Goal: Complete application form

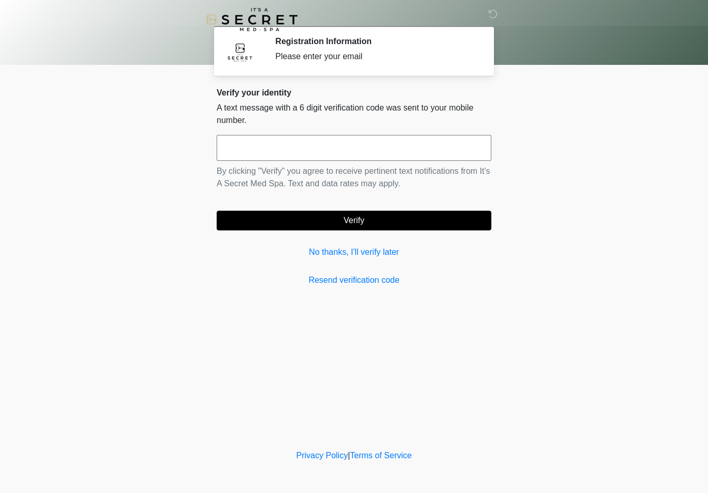
click at [352, 147] on input "text" at bounding box center [354, 148] width 275 height 26
type input "******"
click at [444, 217] on button "Verify" at bounding box center [354, 221] width 275 height 20
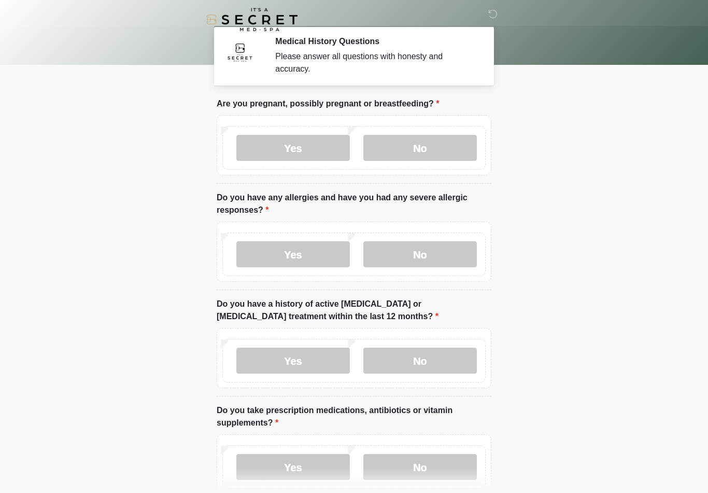
click at [439, 153] on label "No" at bounding box center [420, 148] width 114 height 26
click at [444, 252] on label "No" at bounding box center [420, 254] width 114 height 26
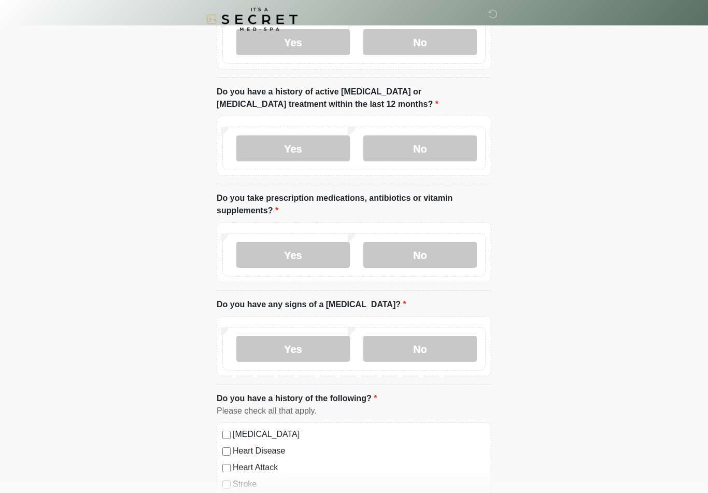
scroll to position [209, 0]
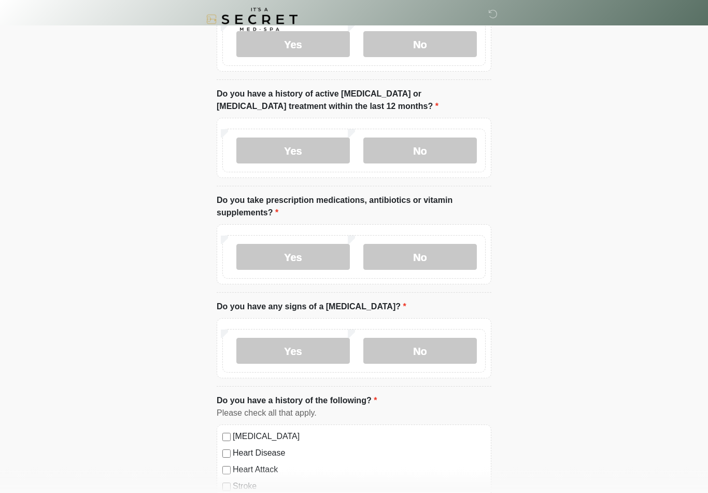
click at [450, 152] on label "No" at bounding box center [420, 151] width 114 height 26
click at [320, 260] on label "Yes" at bounding box center [293, 257] width 114 height 26
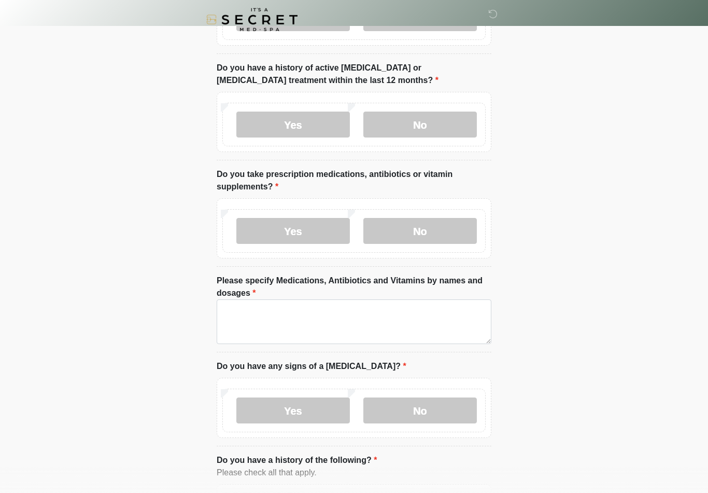
scroll to position [294, 0]
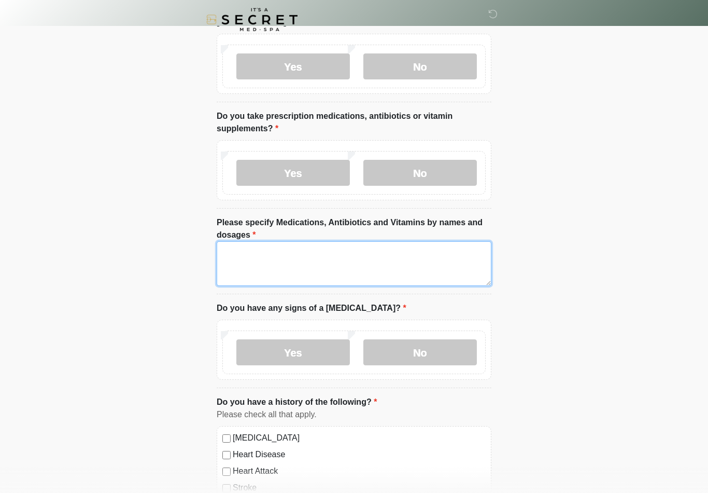
click at [418, 259] on textarea "Please specify Medications, Antibiotics and Vitamins by names and dosages" at bounding box center [354, 263] width 275 height 45
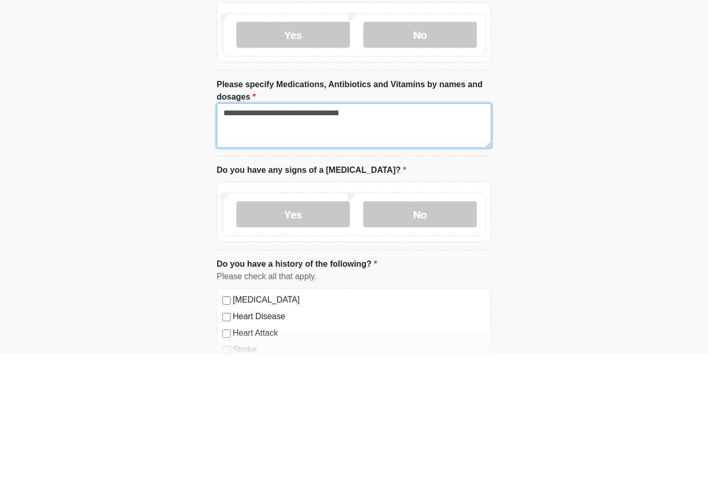
click at [335, 241] on textarea "**********" at bounding box center [354, 263] width 275 height 45
click at [417, 241] on textarea "**********" at bounding box center [354, 263] width 275 height 45
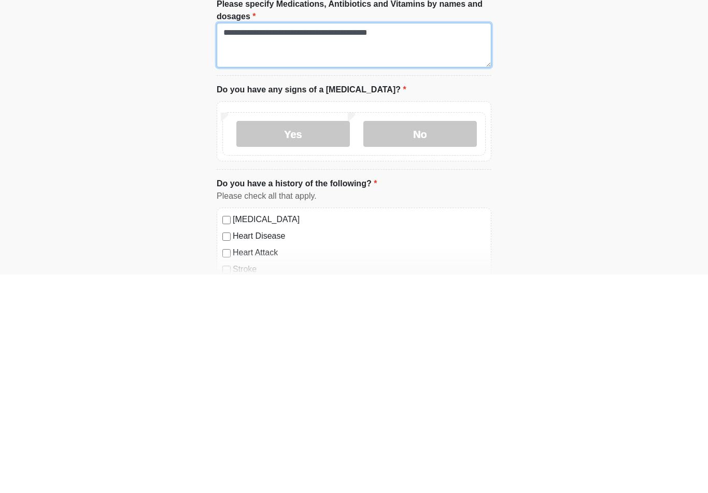
type textarea "**********"
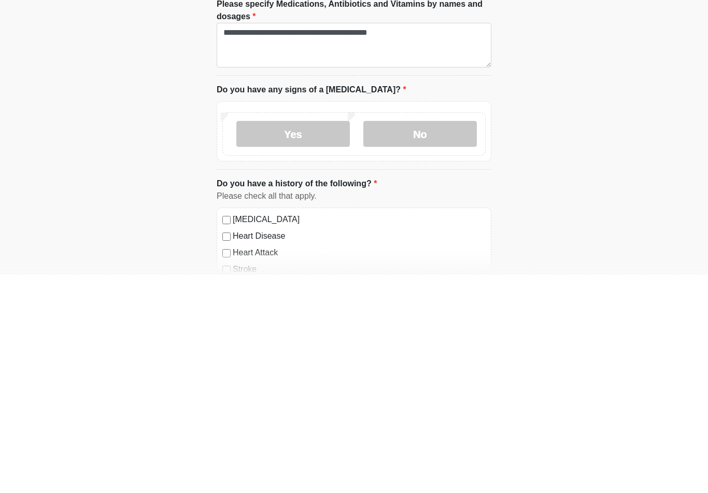
click at [450, 339] on label "No" at bounding box center [420, 352] width 114 height 26
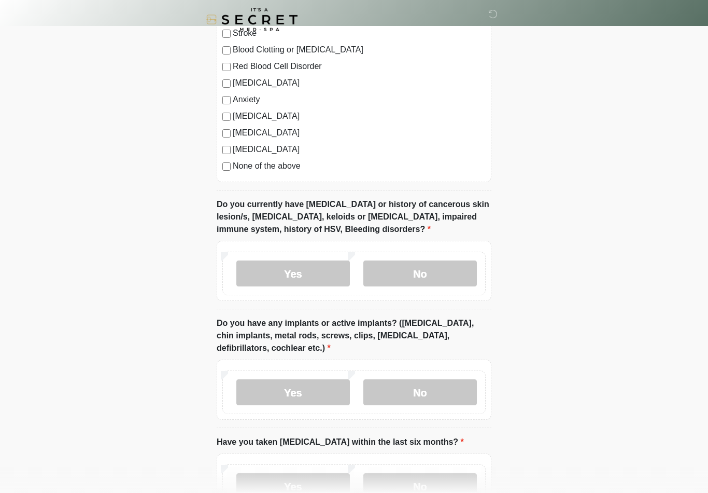
scroll to position [754, 0]
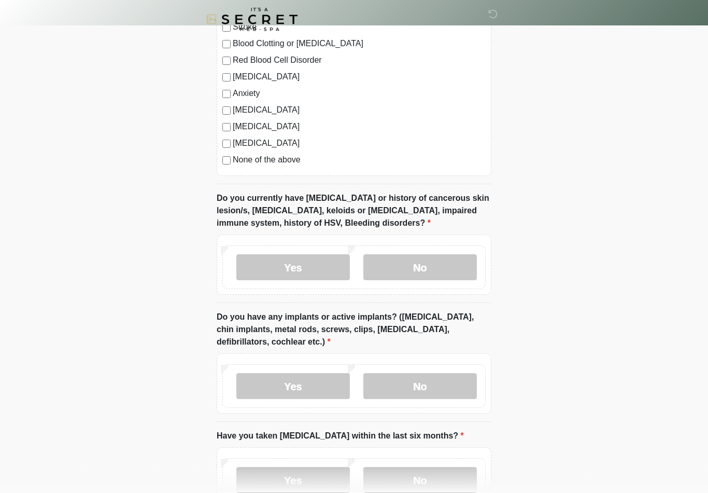
click at [427, 264] on label "No" at bounding box center [420, 268] width 114 height 26
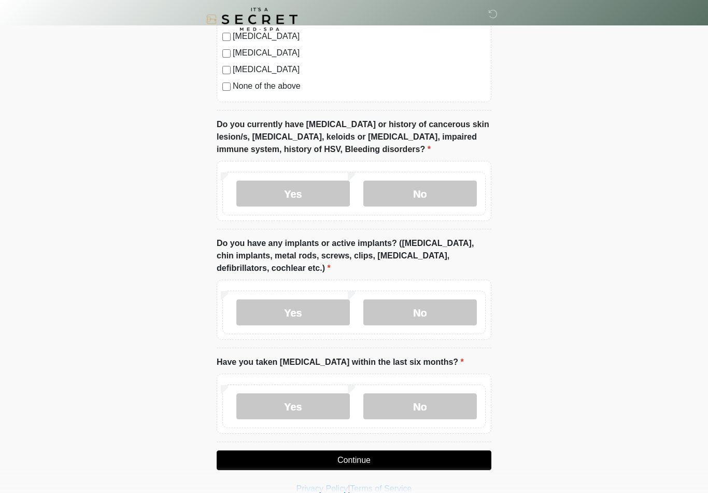
scroll to position [843, 0]
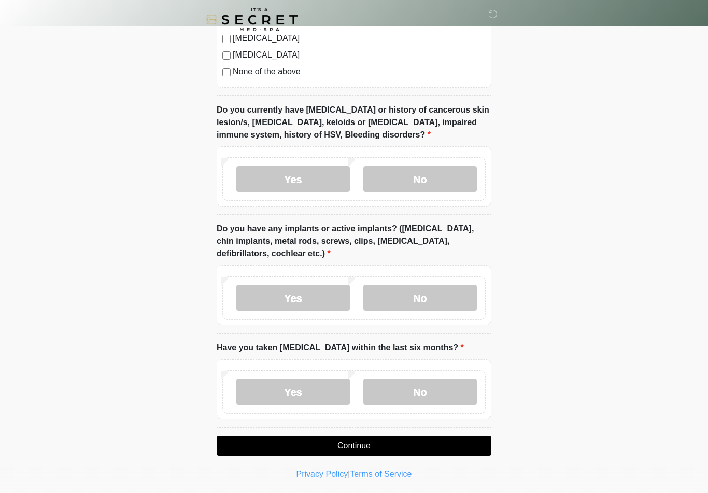
click at [454, 288] on label "No" at bounding box center [420, 298] width 114 height 26
click at [449, 392] on label "No" at bounding box center [420, 392] width 114 height 26
click at [443, 448] on button "Continue" at bounding box center [354, 446] width 275 height 20
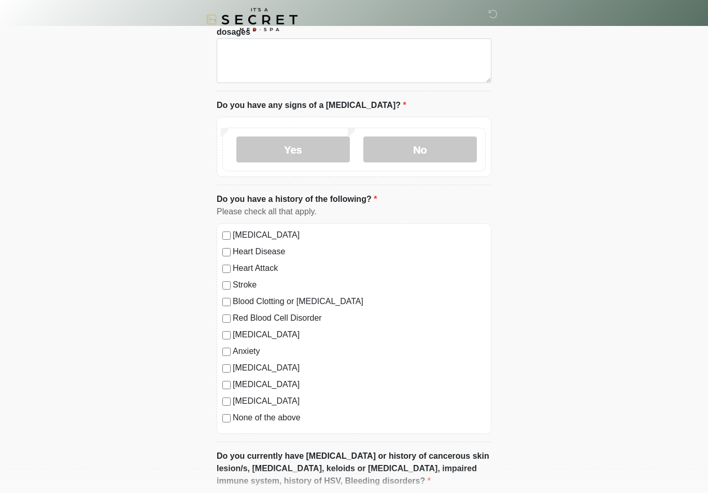
scroll to position [0, 0]
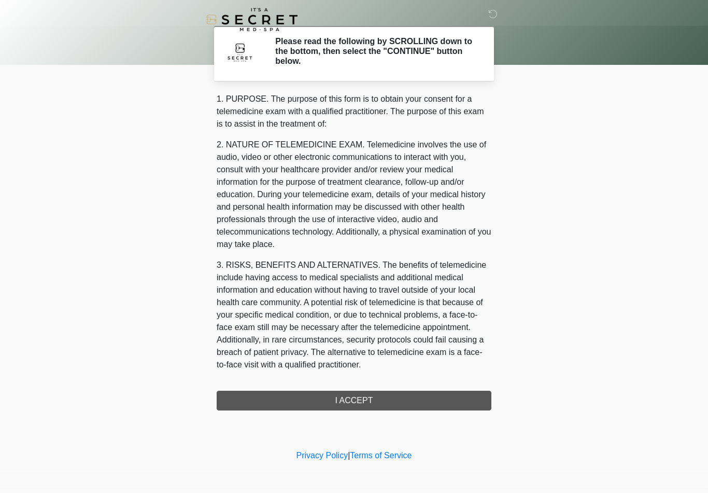
click at [428, 401] on div "1. PURPOSE. The purpose of this form is to obtain your consent for a telemedici…" at bounding box center [354, 251] width 275 height 317
click at [382, 401] on div "1. PURPOSE. The purpose of this form is to obtain your consent for a telemedici…" at bounding box center [354, 251] width 275 height 317
click at [380, 398] on div "1. PURPOSE. The purpose of this form is to obtain your consent for a telemedici…" at bounding box center [354, 251] width 275 height 317
click at [371, 400] on div "1. PURPOSE. The purpose of this form is to obtain your consent for a telemedici…" at bounding box center [354, 251] width 275 height 317
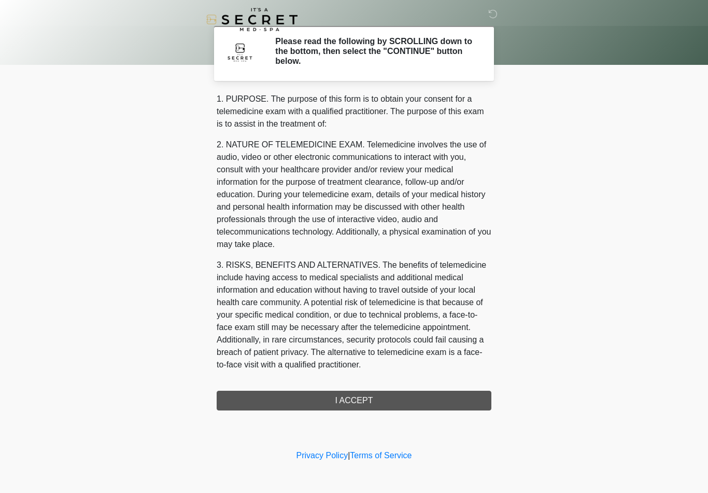
click at [371, 400] on div "1. PURPOSE. The purpose of this form is to obtain your consent for a telemedici…" at bounding box center [354, 251] width 275 height 317
click at [362, 398] on div "1. PURPOSE. The purpose of this form is to obtain your consent for a telemedici…" at bounding box center [354, 251] width 275 height 317
click at [363, 399] on div "1. PURPOSE. The purpose of this form is to obtain your consent for a telemedici…" at bounding box center [354, 251] width 275 height 317
click at [427, 402] on div "1. PURPOSE. The purpose of this form is to obtain your consent for a telemedici…" at bounding box center [354, 251] width 275 height 317
click at [445, 395] on div "1. PURPOSE. The purpose of this form is to obtain your consent for a telemedici…" at bounding box center [354, 251] width 275 height 317
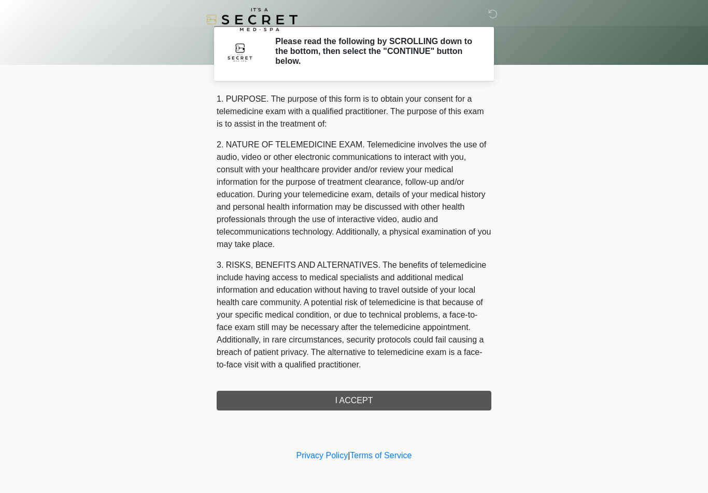
click at [374, 402] on div "1. PURPOSE. The purpose of this form is to obtain your consent for a telemedici…" at bounding box center [354, 251] width 275 height 317
click at [393, 404] on div "1. PURPOSE. The purpose of this form is to obtain your consent for a telemedici…" at bounding box center [354, 251] width 275 height 317
click at [415, 405] on div "1. PURPOSE. The purpose of this form is to obtain your consent for a telemedici…" at bounding box center [354, 251] width 275 height 317
click at [414, 404] on div "1. PURPOSE. The purpose of this form is to obtain your consent for a telemedici…" at bounding box center [354, 251] width 275 height 317
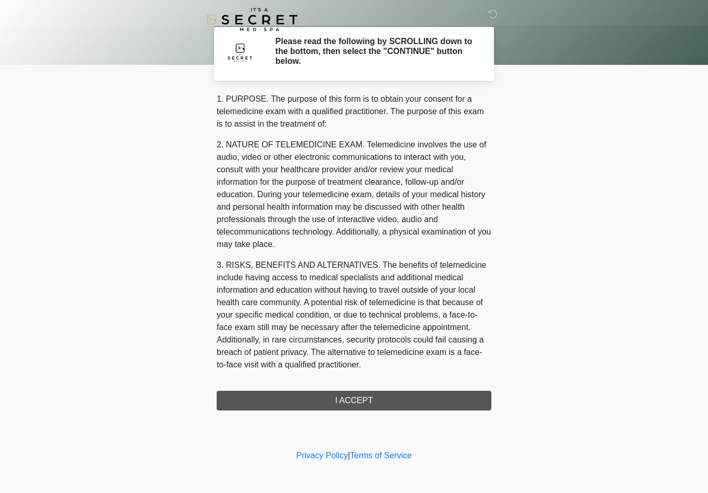
click at [349, 403] on div "1. PURPOSE. The purpose of this form is to obtain your consent for a telemedici…" at bounding box center [354, 251] width 275 height 317
click at [359, 402] on div "1. PURPOSE. The purpose of this form is to obtain your consent for a telemedici…" at bounding box center [354, 251] width 275 height 317
click at [377, 403] on div "1. PURPOSE. The purpose of this form is to obtain your consent for a telemedici…" at bounding box center [354, 251] width 275 height 317
click at [382, 398] on div "1. PURPOSE. The purpose of this form is to obtain your consent for a telemedici…" at bounding box center [354, 251] width 275 height 317
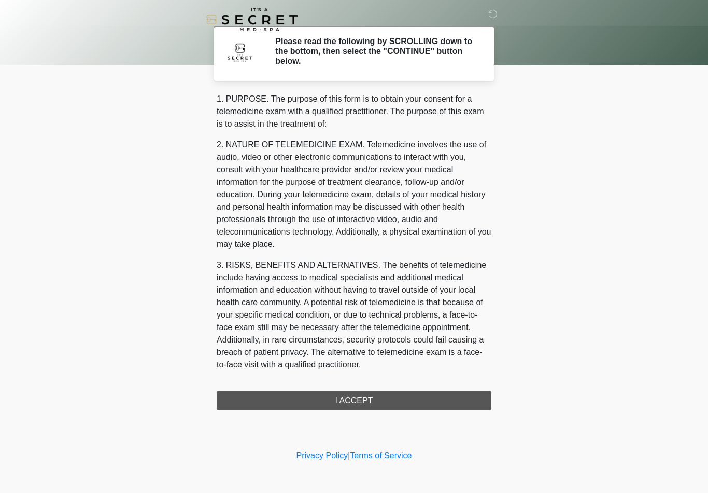
click at [382, 397] on div "1. PURPOSE. The purpose of this form is to obtain your consent for a telemedici…" at bounding box center [354, 251] width 275 height 317
click at [389, 407] on div "1. PURPOSE. The purpose of this form is to obtain your consent for a telemedici…" at bounding box center [354, 251] width 275 height 317
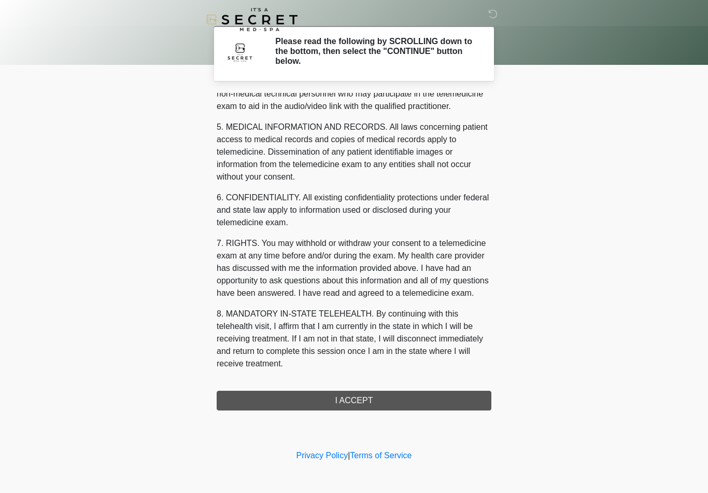
scroll to position [316, 0]
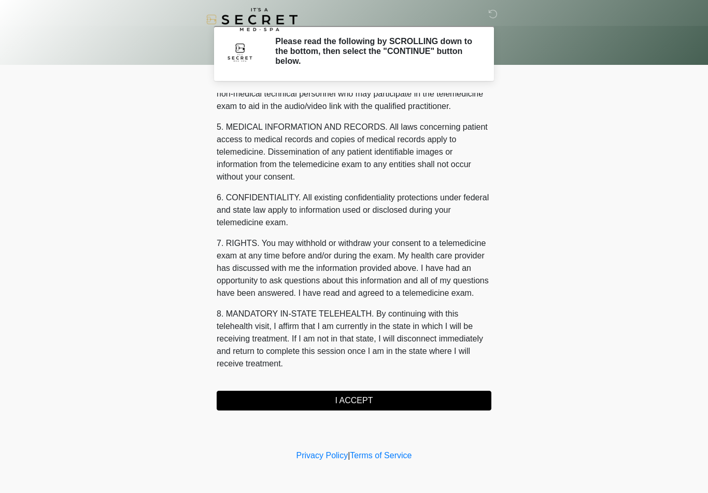
click at [373, 399] on button "I ACCEPT" at bounding box center [354, 400] width 275 height 20
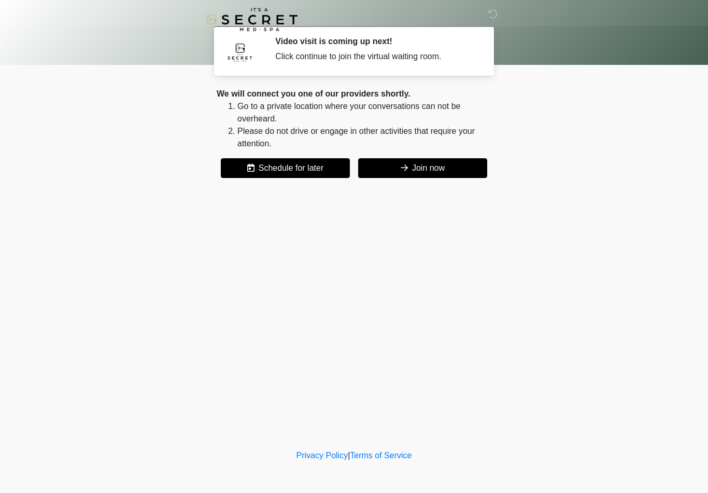
click at [467, 176] on button "Join now" at bounding box center [422, 168] width 129 height 20
